Goal: Task Accomplishment & Management: Manage account settings

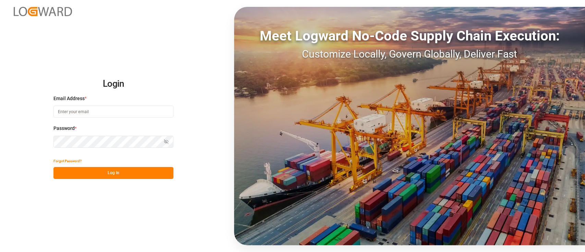
click at [108, 106] on input at bounding box center [113, 112] width 120 height 12
type input "[PERSON_NAME][EMAIL_ADDRESS][PERSON_NAME][DOMAIN_NAME]"
click at [122, 171] on button "Log In" at bounding box center [113, 173] width 120 height 12
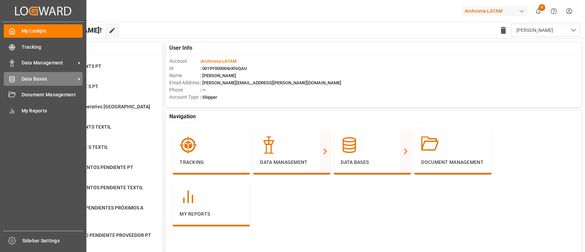
click at [41, 78] on span "Data Bases" at bounding box center [49, 78] width 54 height 7
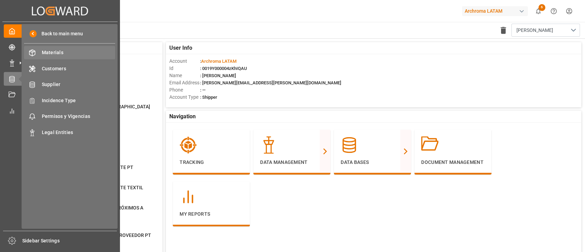
click at [63, 54] on span "Materials" at bounding box center [79, 52] width 74 height 7
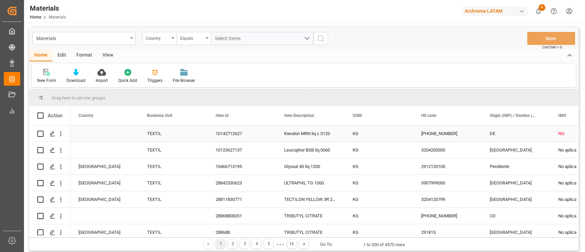
click at [176, 133] on div "TEXTIL" at bounding box center [173, 134] width 52 height 16
click at [53, 133] on polygon "Press SPACE to select this row." at bounding box center [51, 133] width 3 height 3
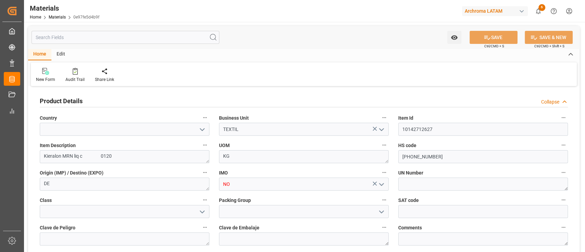
click at [386, 132] on button "open menu" at bounding box center [381, 129] width 10 height 11
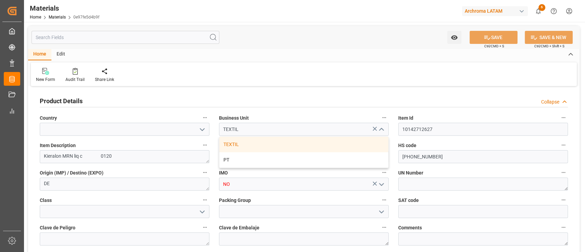
click at [391, 141] on div "UOM KG" at bounding box center [303, 151] width 179 height 27
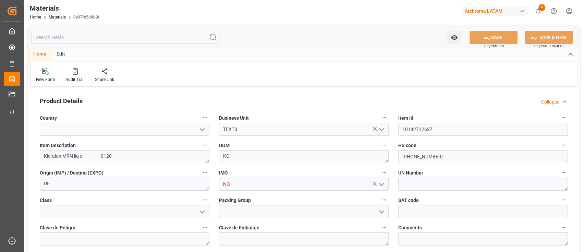
click at [62, 55] on div "Edit" at bounding box center [60, 55] width 19 height 12
click at [60, 17] on link "Materials" at bounding box center [57, 17] width 17 height 5
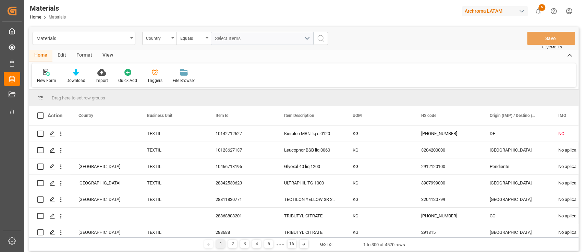
click at [344, 77] on div "New Form Download Import Quick Add Triggers File Browser" at bounding box center [304, 75] width 544 height 24
click at [313, 72] on div "New Form Download Import Quick Add Triggers File Browser" at bounding box center [304, 75] width 544 height 24
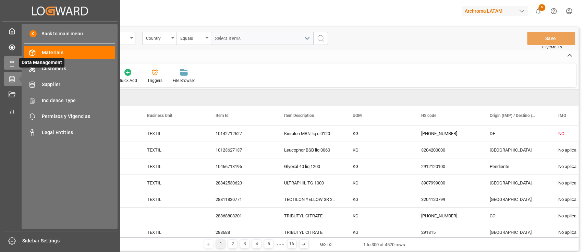
click at [11, 64] on rect at bounding box center [12, 64] width 2 height 3
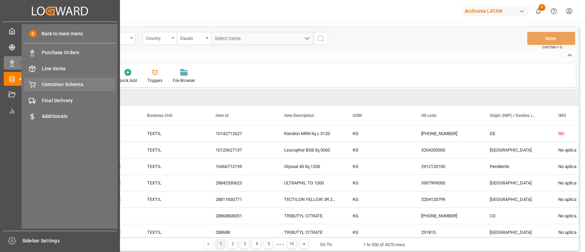
click at [61, 83] on span "Container Schema" at bounding box center [79, 84] width 74 height 7
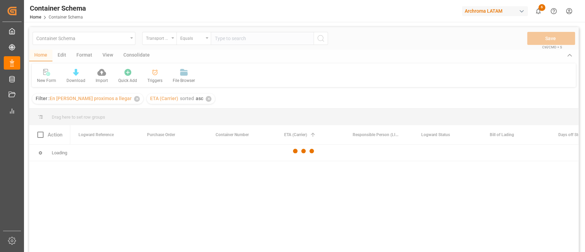
click at [118, 99] on div at bounding box center [303, 151] width 549 height 248
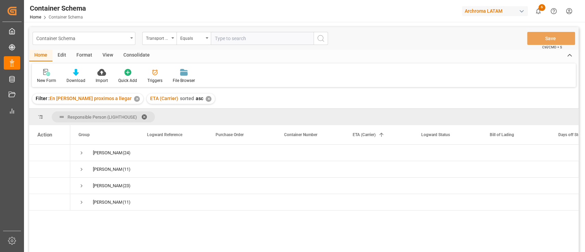
click at [120, 36] on div "Container Schema" at bounding box center [81, 38] width 91 height 9
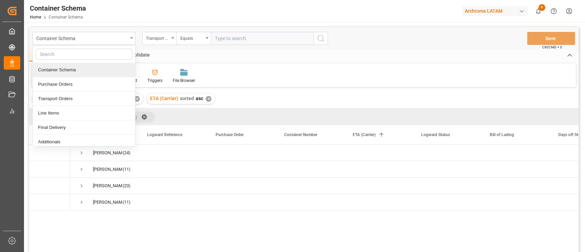
click at [59, 70] on div "Container Schema" at bounding box center [84, 70] width 102 height 14
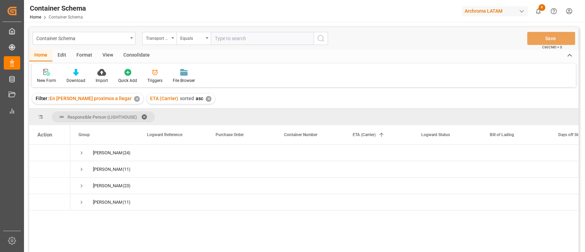
click at [134, 99] on div "✕" at bounding box center [137, 99] width 6 height 6
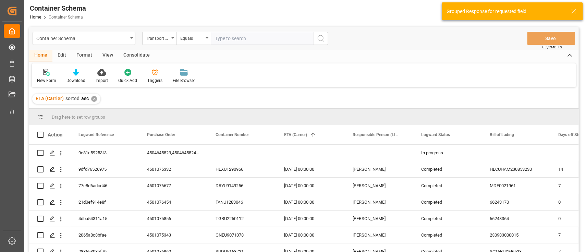
click at [93, 99] on div "✕" at bounding box center [94, 99] width 6 height 6
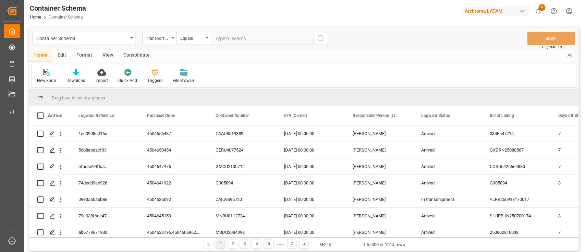
click at [62, 56] on div "Edit" at bounding box center [61, 56] width 19 height 12
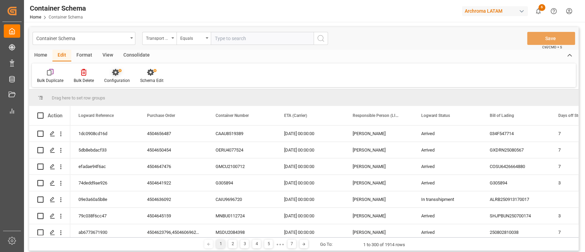
click at [122, 77] on div "Configuration" at bounding box center [117, 80] width 26 height 6
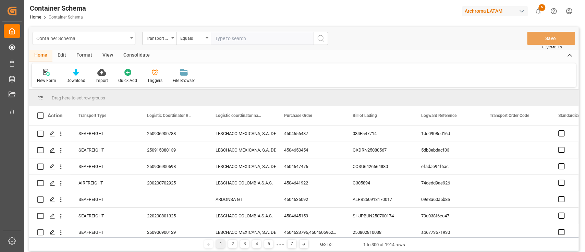
click at [129, 38] on div "Container Schema" at bounding box center [84, 38] width 103 height 13
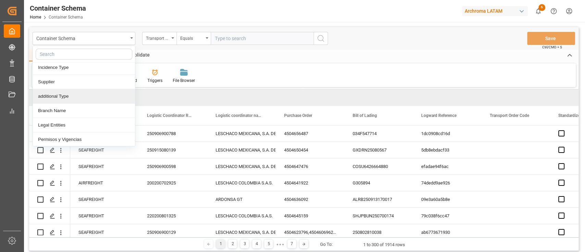
click at [288, 42] on input "text" at bounding box center [262, 38] width 103 height 13
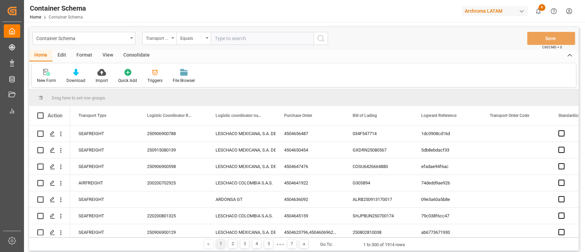
click at [294, 54] on div "Home Edit Format View Consolidate" at bounding box center [303, 56] width 549 height 12
click at [518, 56] on div "Home Edit Format View Consolidate" at bounding box center [303, 56] width 549 height 12
click at [430, 50] on div "Home Edit Format View Consolidate" at bounding box center [303, 56] width 549 height 12
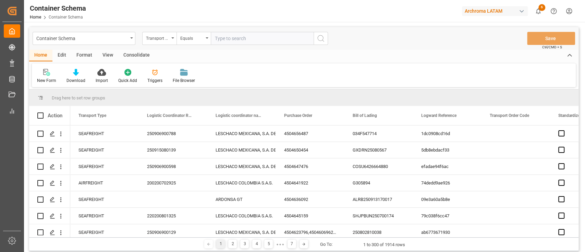
click at [430, 50] on div "Home Edit Format View Consolidate" at bounding box center [303, 56] width 549 height 12
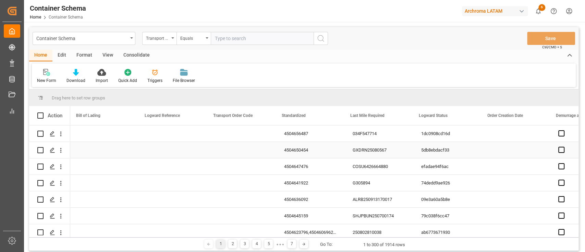
scroll to position [0, 340]
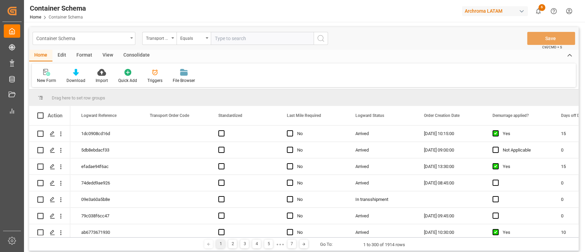
click at [126, 38] on div "Container Schema" at bounding box center [81, 38] width 91 height 9
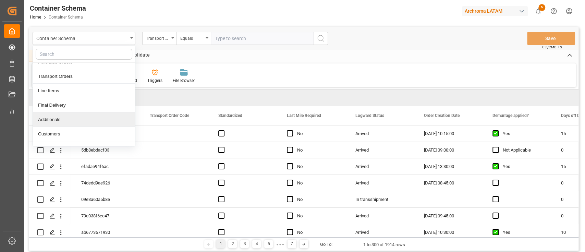
scroll to position [71, 0]
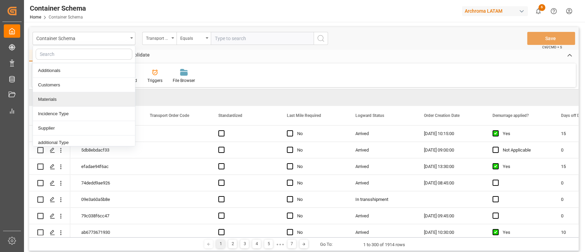
click at [62, 100] on div "Materials" at bounding box center [84, 99] width 102 height 14
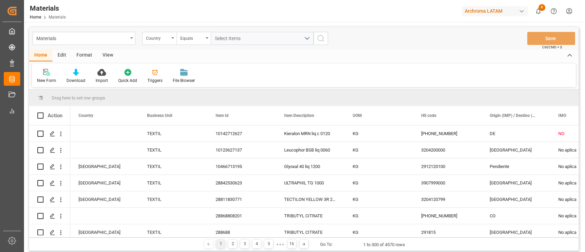
click at [67, 52] on div "Edit" at bounding box center [61, 56] width 19 height 12
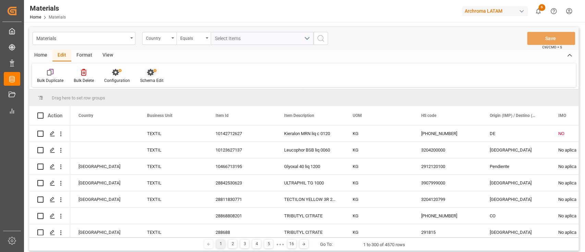
click at [150, 73] on icon at bounding box center [152, 72] width 10 height 7
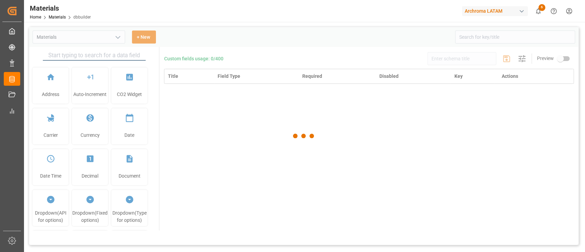
type input "Materials"
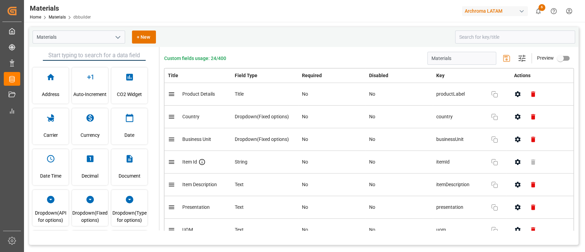
click at [382, 34] on div "Materials + New" at bounding box center [242, 36] width 418 height 13
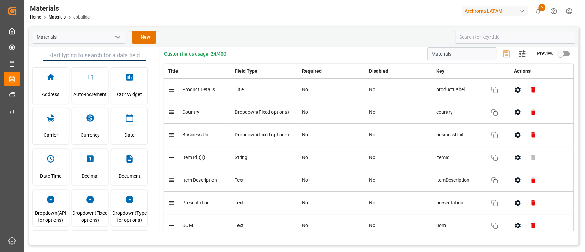
scroll to position [5, 0]
click at [514, 114] on icon "button" at bounding box center [517, 111] width 7 height 7
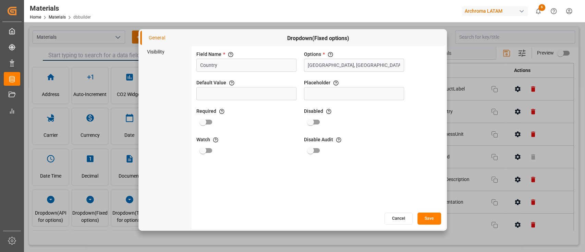
click at [396, 220] on button "Cancel" at bounding box center [398, 218] width 28 height 12
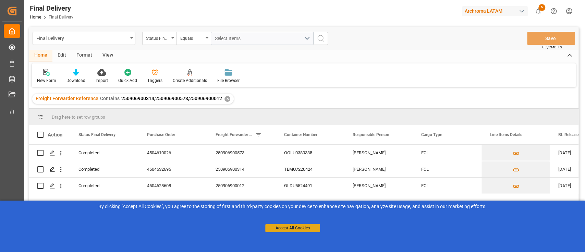
click at [291, 230] on button "Accept All Cookies" at bounding box center [292, 228] width 55 height 8
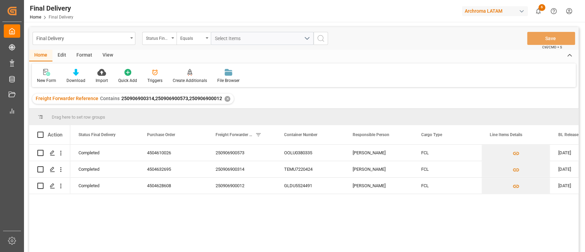
click at [277, 223] on div "Completed 4504610026 250906900573 OOLU0380335 [PERSON_NAME] FCL [DATE] Complete…" at bounding box center [324, 201] width 508 height 112
click at [224, 100] on div "✕" at bounding box center [227, 99] width 6 height 6
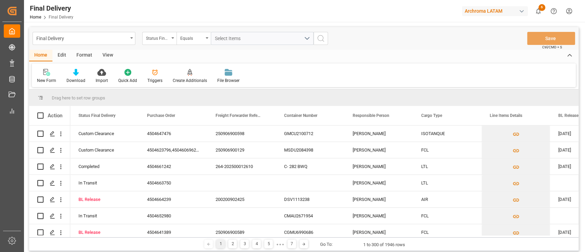
click at [64, 56] on div "Edit" at bounding box center [61, 56] width 19 height 12
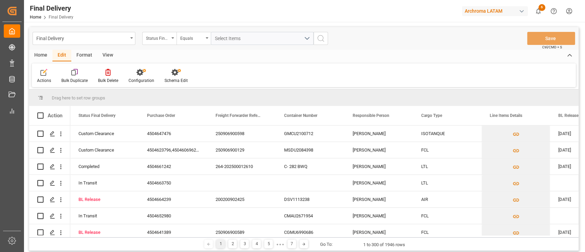
click at [37, 57] on div "Home" at bounding box center [40, 56] width 23 height 12
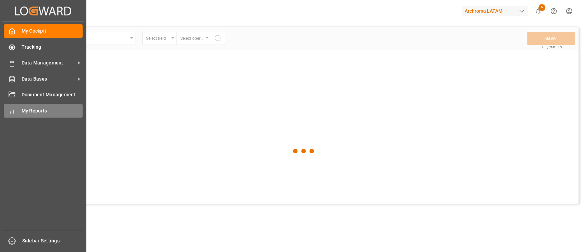
click at [33, 112] on span "My Reports" at bounding box center [52, 110] width 61 height 7
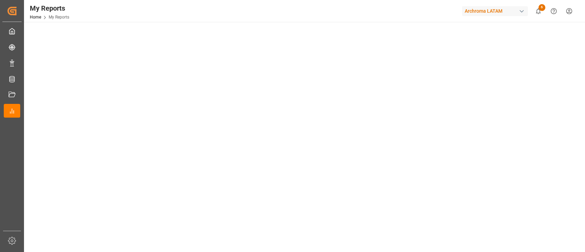
scroll to position [122, 0]
